Goal: Transaction & Acquisition: Purchase product/service

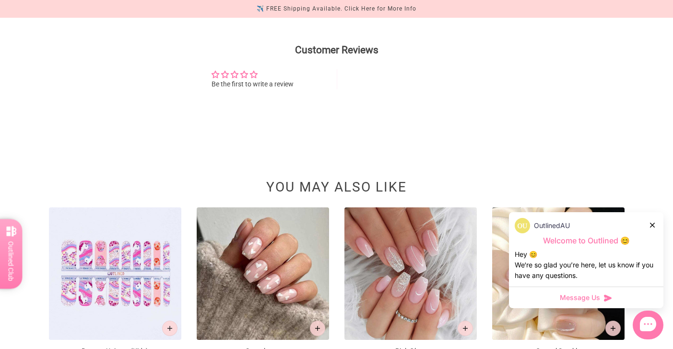
scroll to position [636, 0]
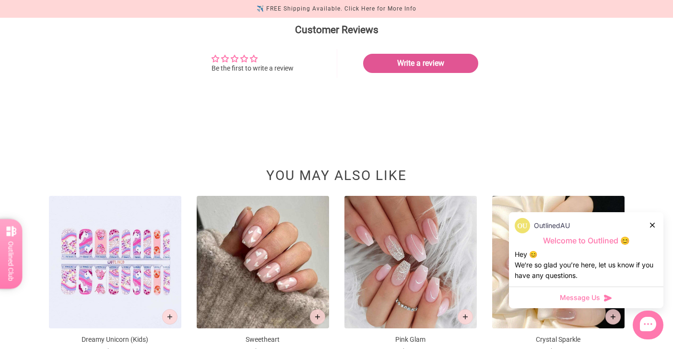
click at [648, 224] on div "OutlinedAU" at bounding box center [586, 225] width 143 height 15
click at [652, 224] on icon at bounding box center [652, 225] width 5 height 5
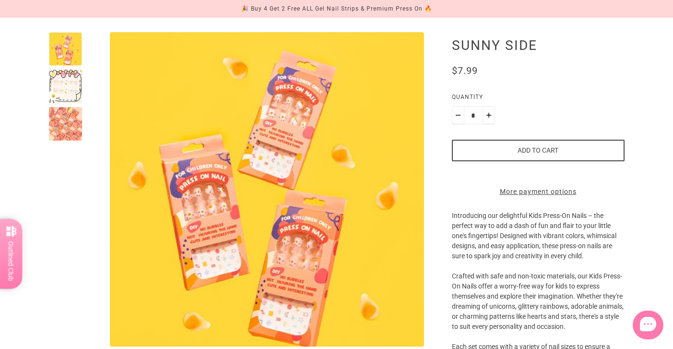
scroll to position [56, 0]
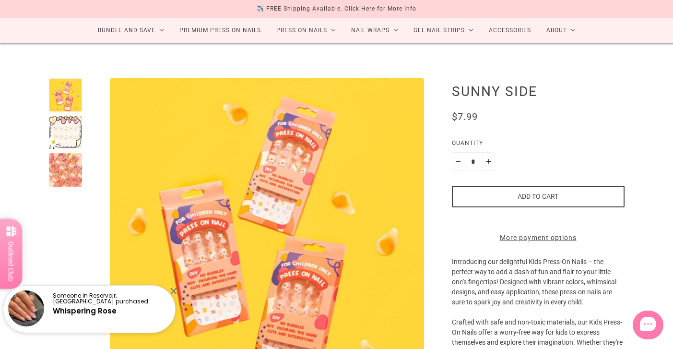
click at [61, 97] on div at bounding box center [66, 95] width 34 height 34
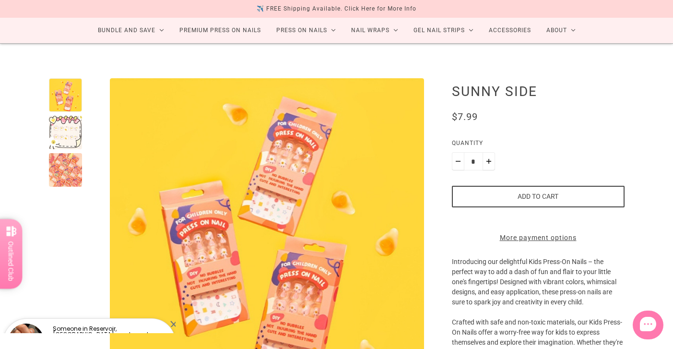
click at [66, 133] on div at bounding box center [66, 133] width 34 height 34
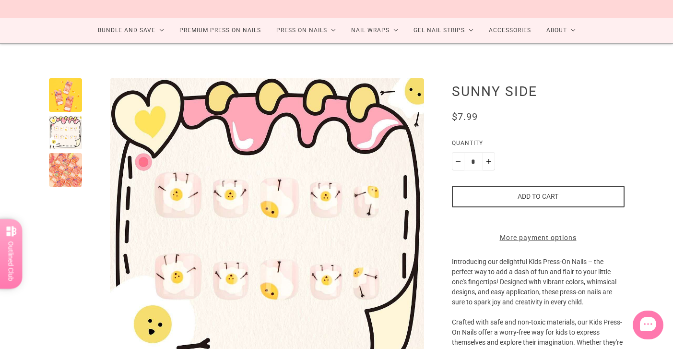
click at [71, 174] on div at bounding box center [66, 170] width 34 height 34
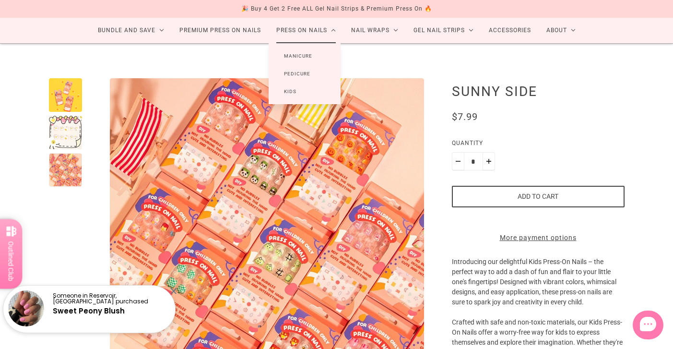
click at [290, 87] on link "Kids" at bounding box center [290, 92] width 43 height 18
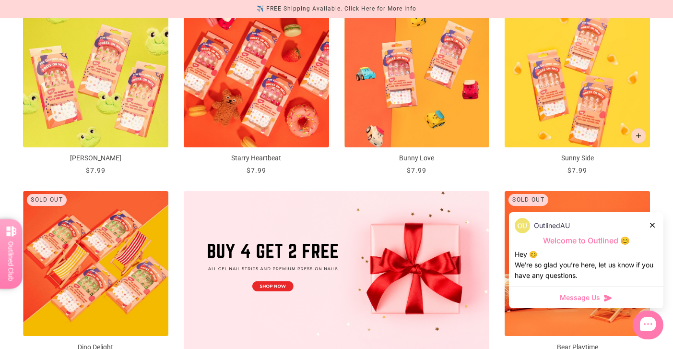
scroll to position [199, 0]
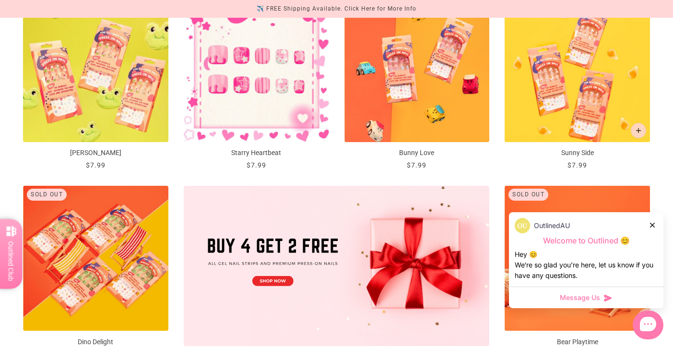
click at [284, 86] on img "Starry Heartbeat" at bounding box center [256, 69] width 145 height 145
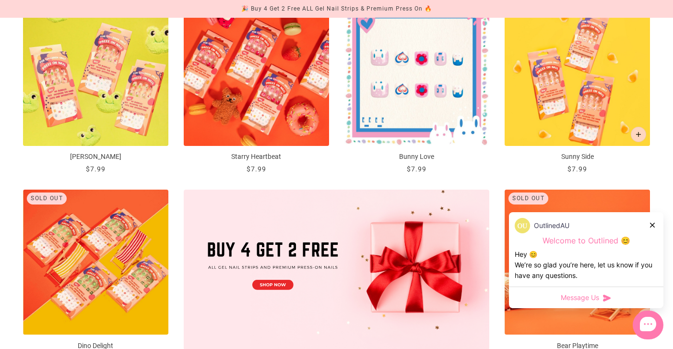
scroll to position [194, 0]
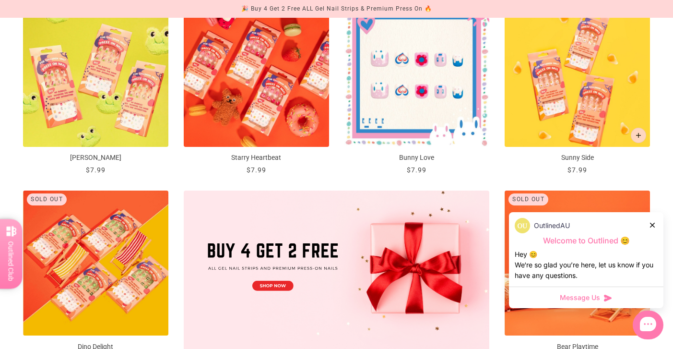
click at [430, 57] on img "Bunny Love" at bounding box center [417, 73] width 145 height 145
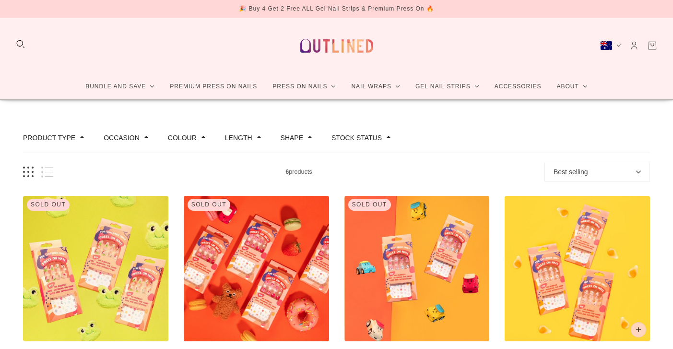
scroll to position [194, 0]
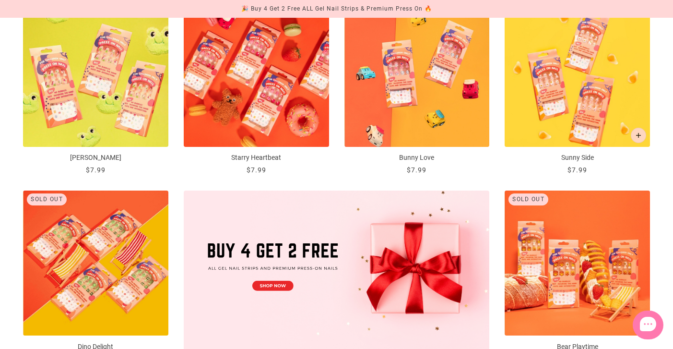
click at [502, 120] on div "Sold out ... [PERSON_NAME] $7.99 / Sold out ... Starry Heartbeat $7.99 / Sold o…" at bounding box center [336, 190] width 627 height 378
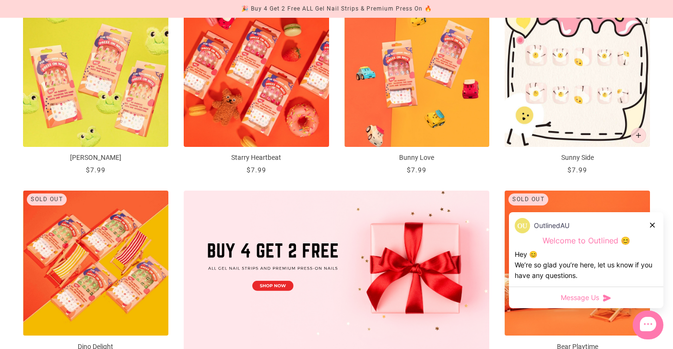
click at [522, 111] on img "Sunny Side" at bounding box center [577, 73] width 145 height 145
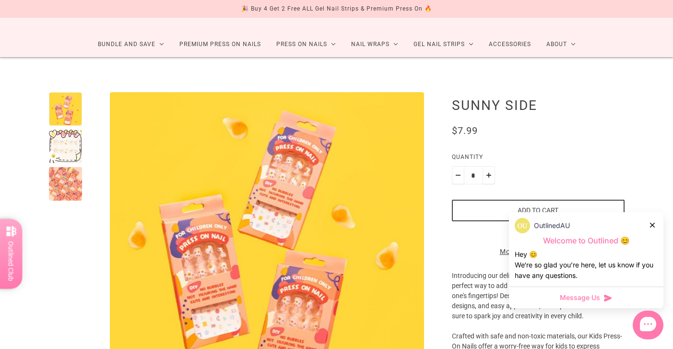
scroll to position [49, 0]
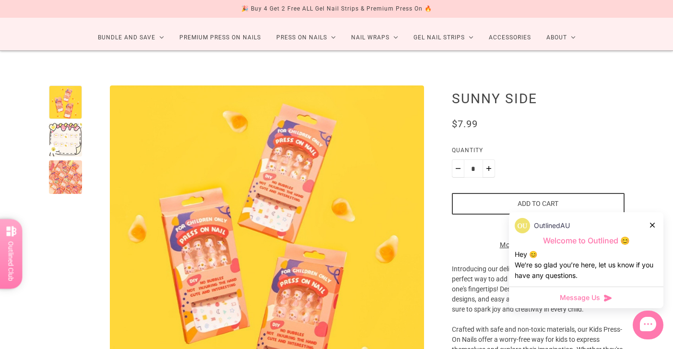
click at [472, 210] on button "Add to cart" at bounding box center [538, 204] width 173 height 22
click at [653, 224] on icon at bounding box center [652, 225] width 5 height 5
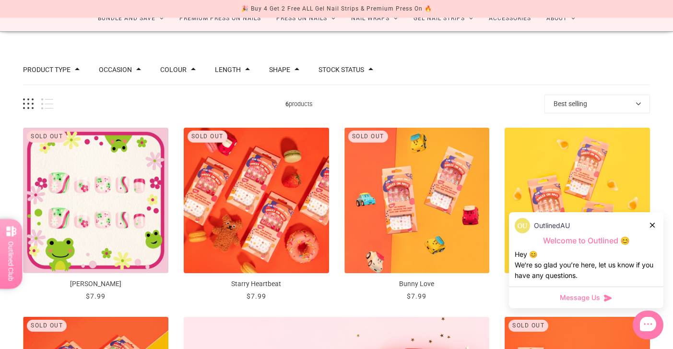
scroll to position [72, 0]
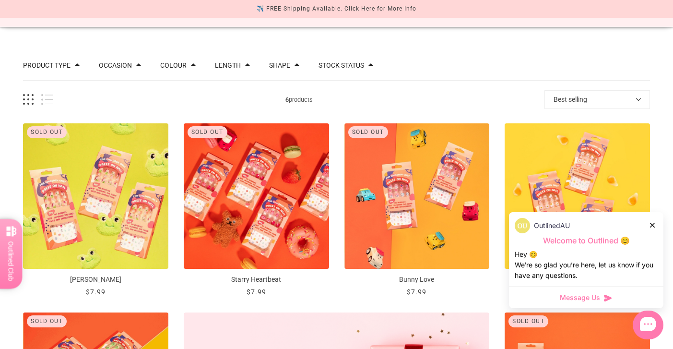
click at [653, 225] on icon at bounding box center [652, 225] width 5 height 5
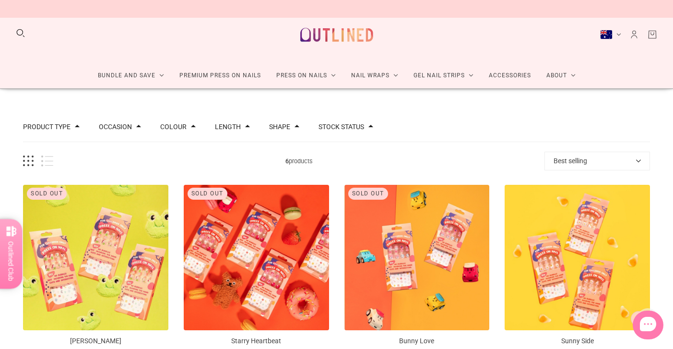
scroll to position [0, 0]
